Goal: Task Accomplishment & Management: Manage account settings

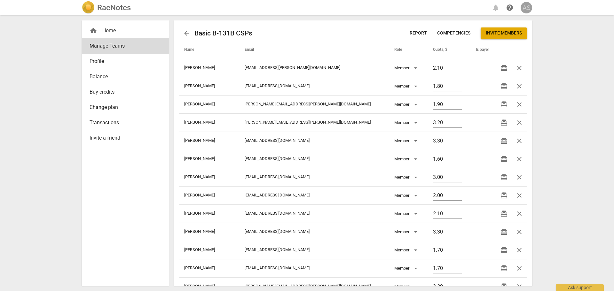
click at [531, 6] on div "AS" at bounding box center [527, 8] width 12 height 12
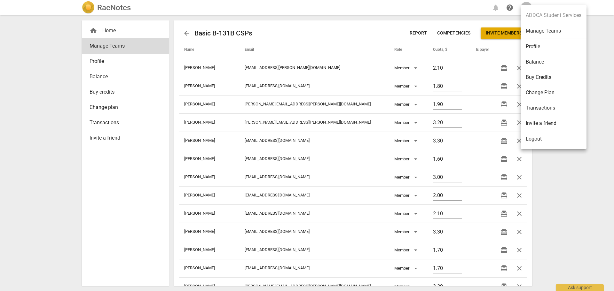
click at [564, 30] on li "Manage Teams" at bounding box center [554, 31] width 66 height 16
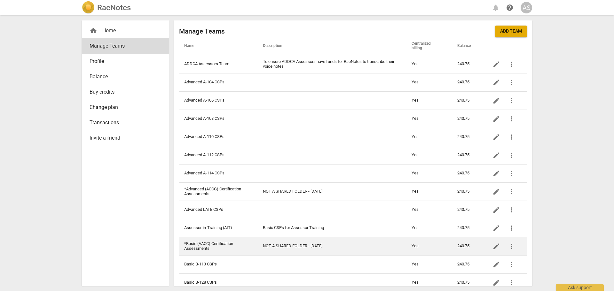
click at [243, 244] on td "*Basic (AACC) Certification Assessments" at bounding box center [218, 246] width 79 height 18
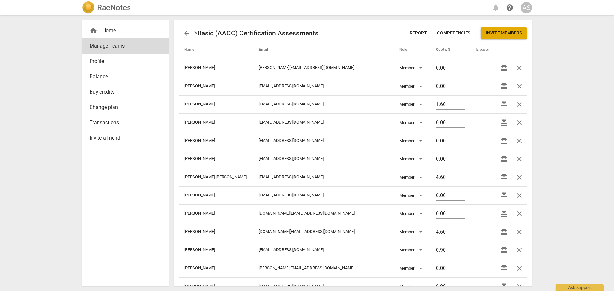
click at [512, 35] on span "Invite members" at bounding box center [504, 33] width 36 height 6
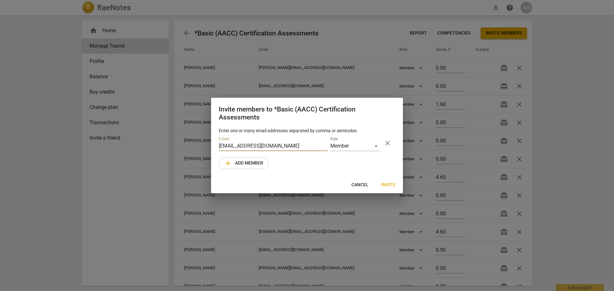
type input "[EMAIL_ADDRESS][DOMAIN_NAME]"
click at [388, 185] on span "Invite" at bounding box center [388, 185] width 14 height 6
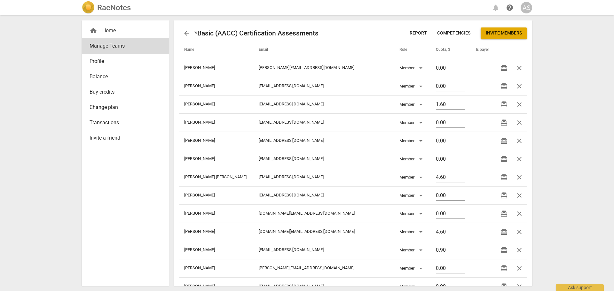
click at [130, 8] on h2 "RaeNotes" at bounding box center [114, 7] width 34 height 9
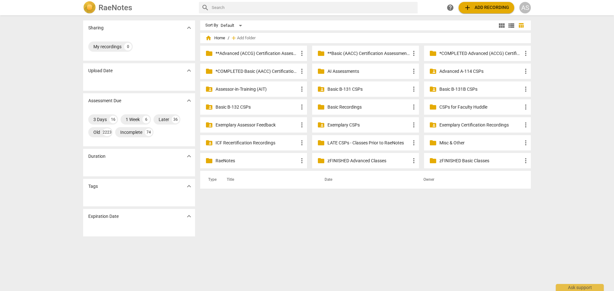
click at [364, 55] on p "**Basic (AACC) Certification Assessments" at bounding box center [369, 53] width 83 height 7
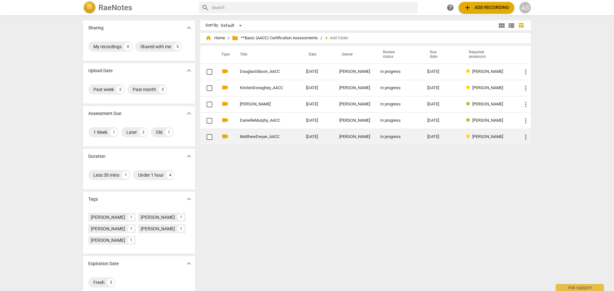
click at [416, 136] on div "In progress" at bounding box center [398, 137] width 37 height 5
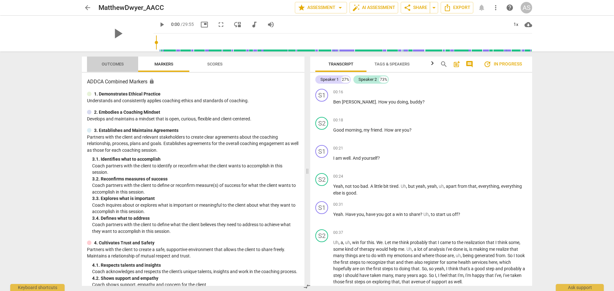
click at [117, 65] on span "Outcomes" at bounding box center [113, 64] width 22 height 5
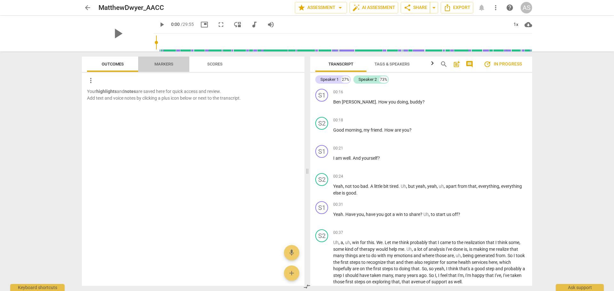
click at [171, 63] on span "Markers" at bounding box center [164, 64] width 19 height 5
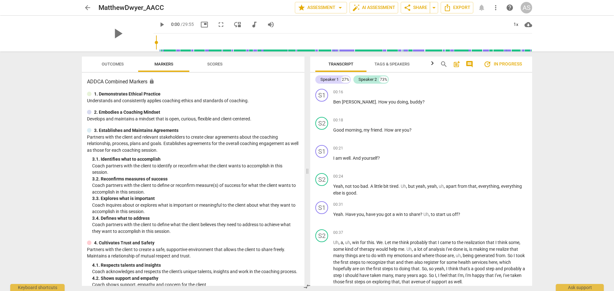
click at [87, 9] on span "arrow_back" at bounding box center [88, 8] width 8 height 8
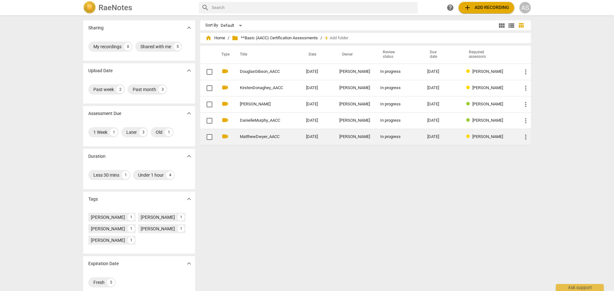
click at [316, 133] on td "[DATE]" at bounding box center [317, 137] width 33 height 16
